Goal: Use online tool/utility: Utilize a website feature to perform a specific function

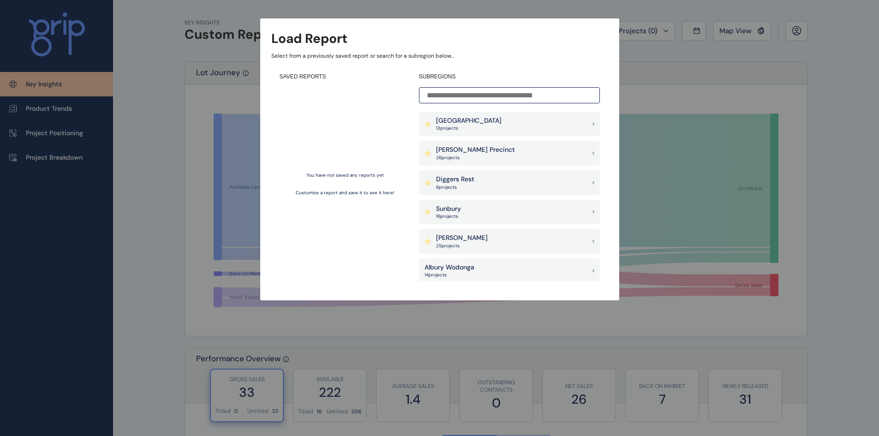
click at [674, 60] on div "Load Report Select from a previously saved report or search for a subregion bel…" at bounding box center [439, 141] width 879 height 282
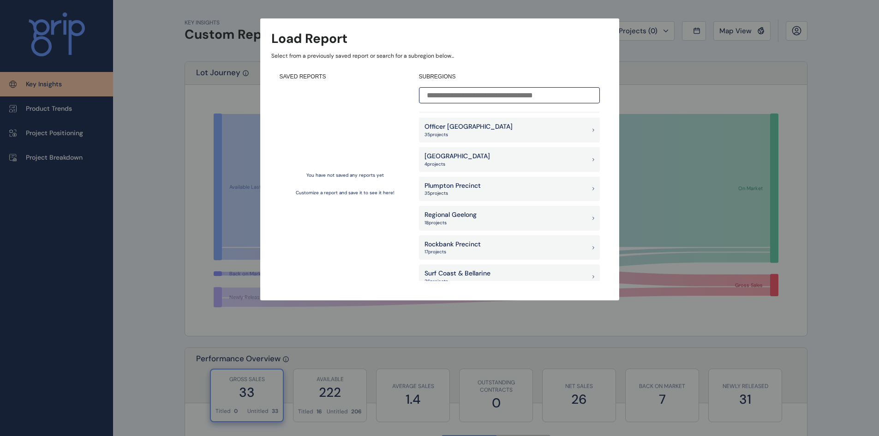
scroll to position [785, 0]
click at [740, 96] on div "Load Report Select from a previously saved report or search for a subregion bel…" at bounding box center [439, 141] width 879 height 282
click at [674, 76] on div "Load Report Select from a previously saved report or search for a subregion bel…" at bounding box center [439, 141] width 879 height 282
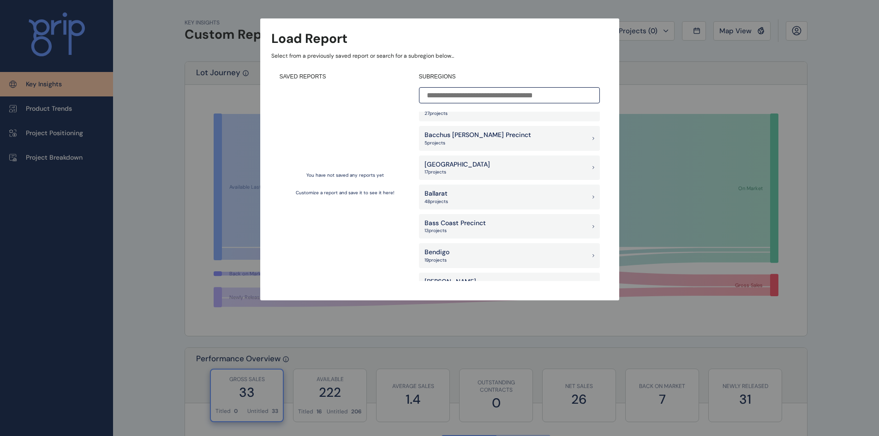
scroll to position [185, 0]
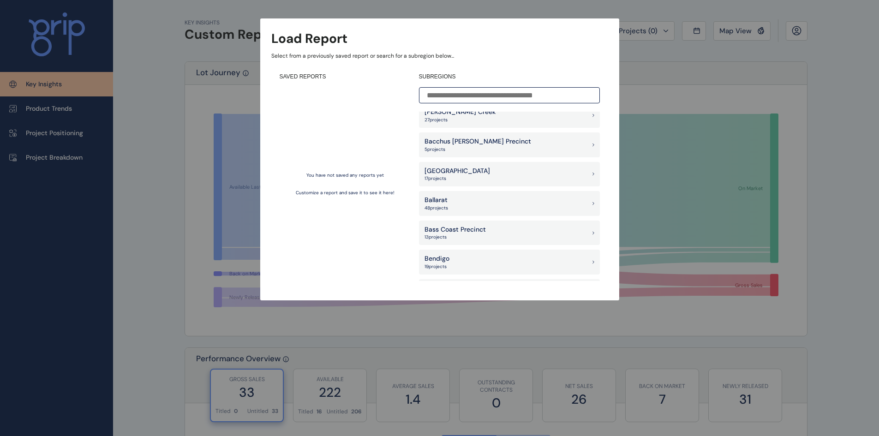
click at [177, 130] on div "Load Report Select from a previously saved report or search for a subregion bel…" at bounding box center [439, 141] width 879 height 282
click at [171, 125] on div "Load Report Select from a previously saved report or search for a subregion bel…" at bounding box center [439, 141] width 879 height 282
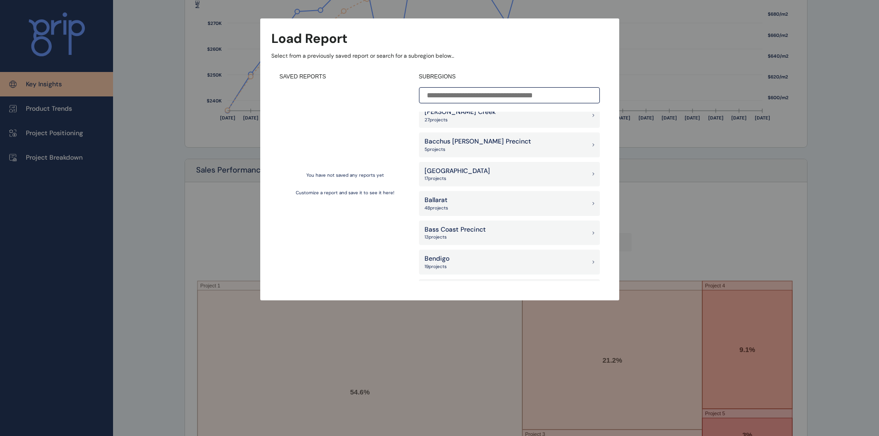
scroll to position [1507, 0]
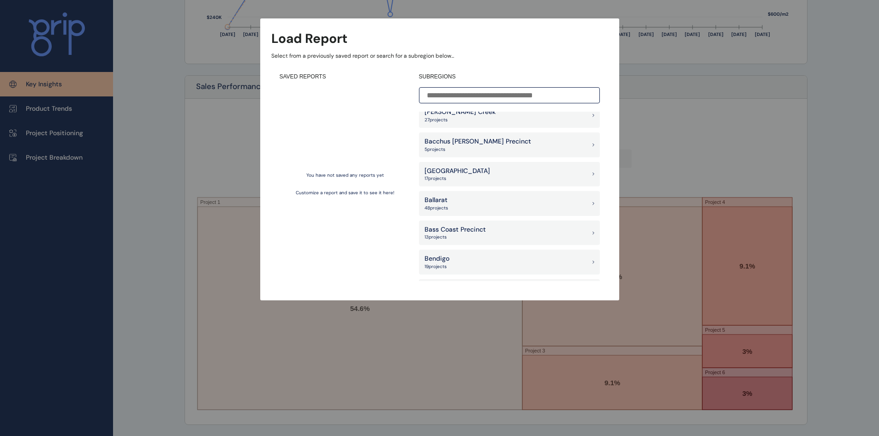
click at [155, 108] on div "Load Report Select from a previously saved report or search for a subregion bel…" at bounding box center [439, 141] width 879 height 282
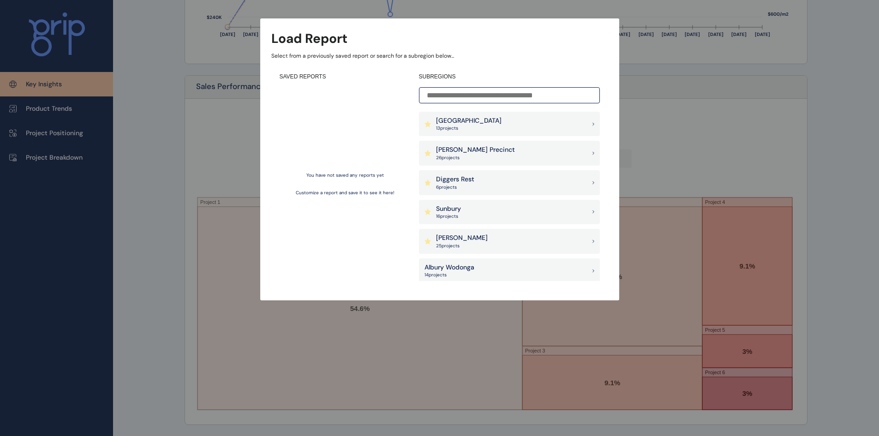
click at [696, 135] on div "Load Report Select from a previously saved report or search for a subregion bel…" at bounding box center [439, 141] width 879 height 282
